Goal: Task Accomplishment & Management: Use online tool/utility

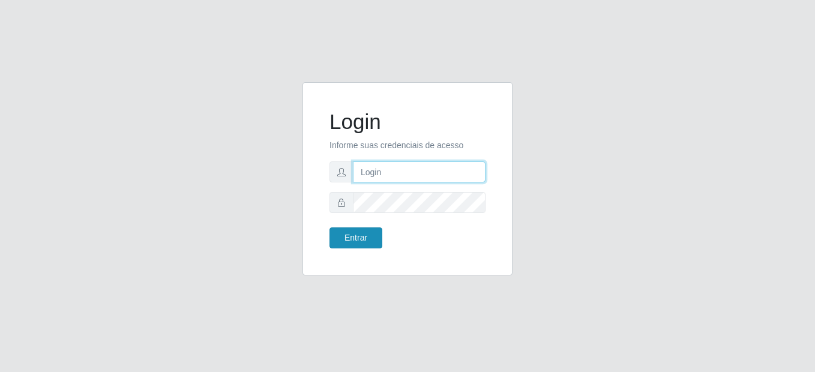
type input "mariabemais@B8"
click at [337, 241] on button "Entrar" at bounding box center [355, 237] width 53 height 21
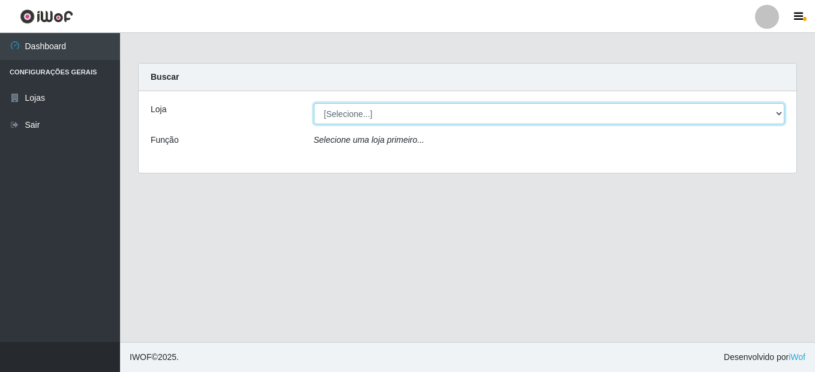
click at [461, 113] on select "[Selecione...] Bemais Supermercados - B8 [PERSON_NAME]" at bounding box center [549, 113] width 471 height 21
select select "413"
click at [314, 103] on select "[Selecione...] Bemais Supermercados - B8 [PERSON_NAME]" at bounding box center [549, 113] width 471 height 21
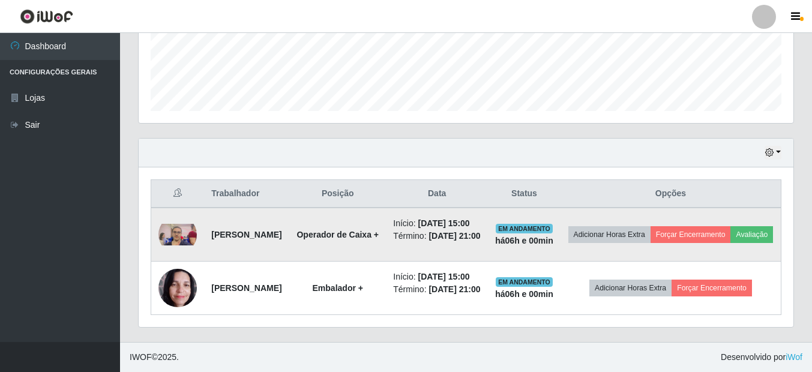
scroll to position [361, 0]
click at [692, 226] on button "Forçar Encerramento" at bounding box center [691, 234] width 80 height 17
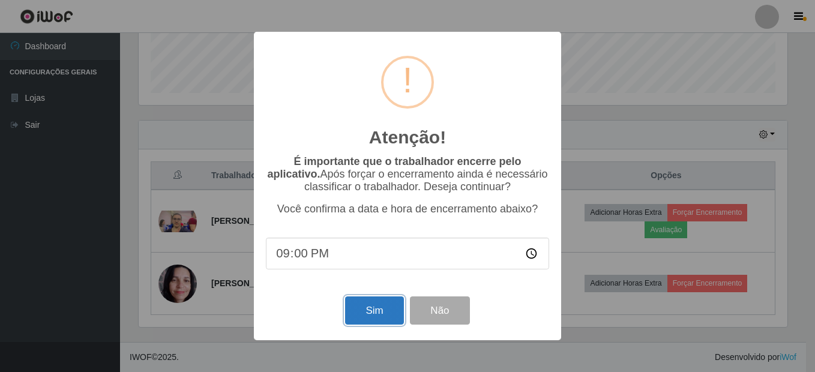
click at [376, 315] on button "Sim" at bounding box center [374, 310] width 58 height 28
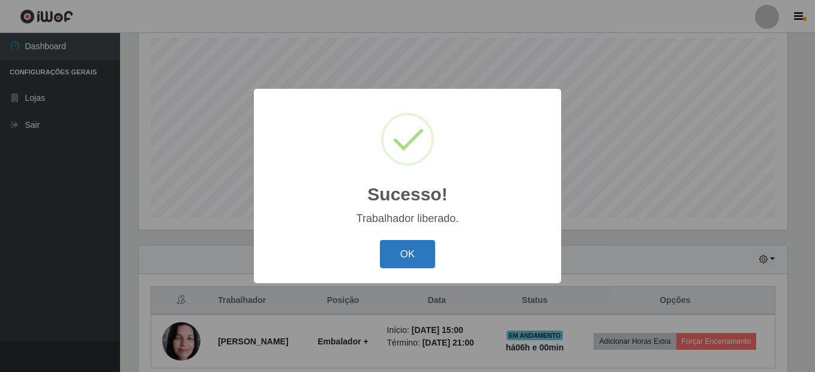
click at [424, 251] on button "OK" at bounding box center [408, 254] width 56 height 28
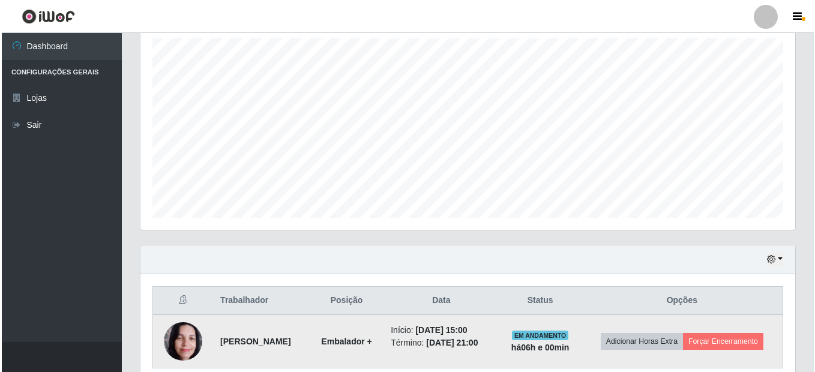
scroll to position [265, 0]
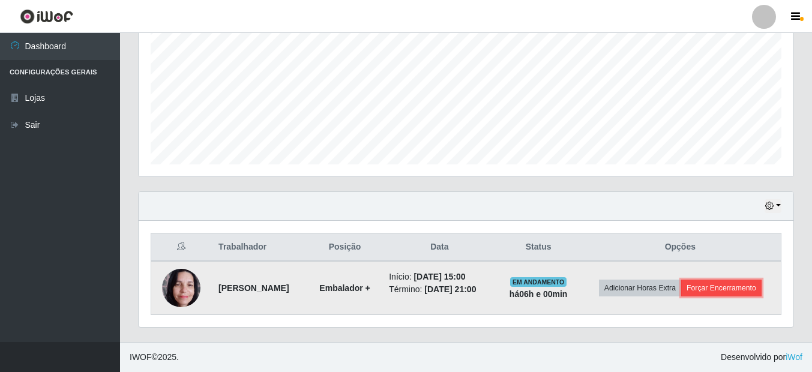
click at [705, 289] on button "Forçar Encerramento" at bounding box center [721, 288] width 80 height 17
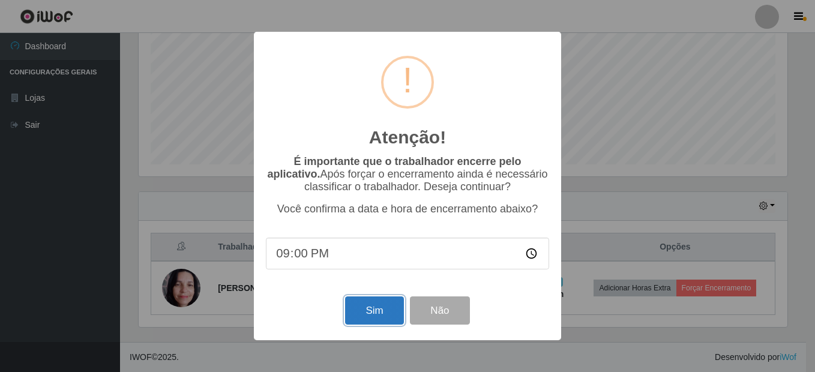
click at [382, 314] on button "Sim" at bounding box center [374, 310] width 58 height 28
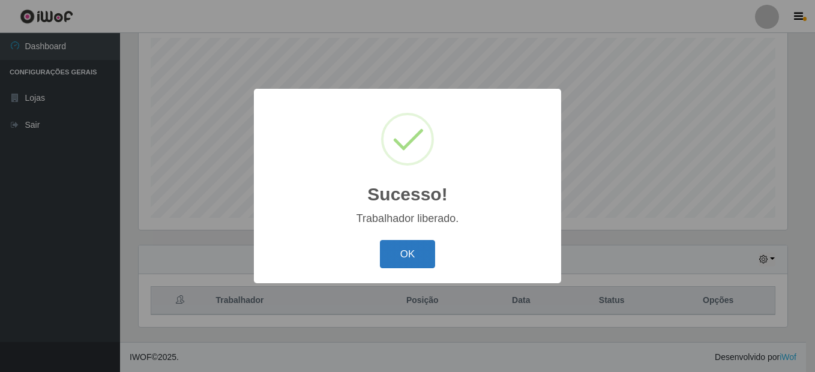
click at [392, 253] on button "OK" at bounding box center [408, 254] width 56 height 28
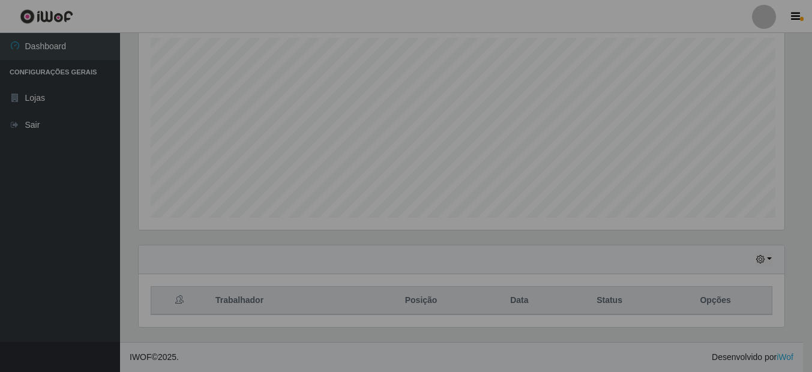
scroll to position [249, 655]
